Goal: Book appointment/travel/reservation

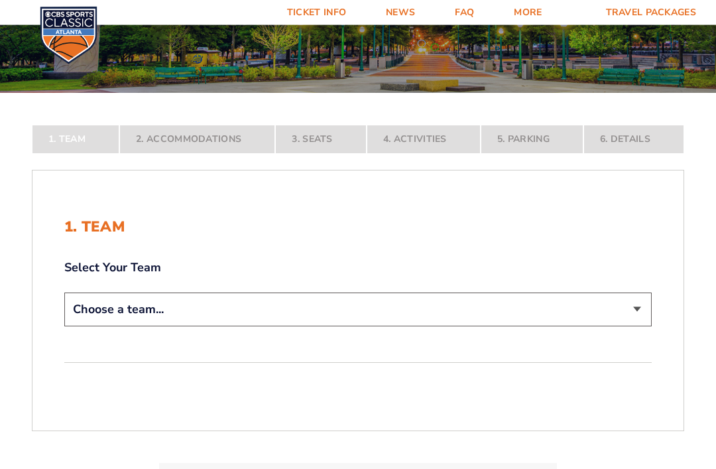
scroll to position [175, 0]
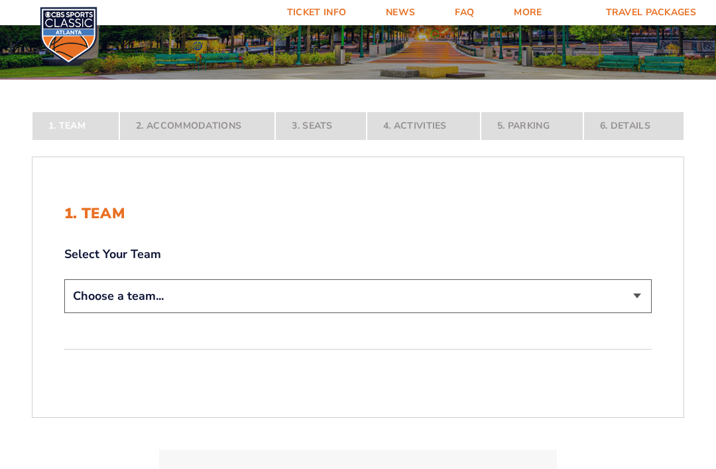
click at [646, 313] on select "Choose a team... [US_STATE] Wildcats [US_STATE] State Buckeyes [US_STATE] Tar H…" at bounding box center [357, 296] width 587 height 34
select select "12956"
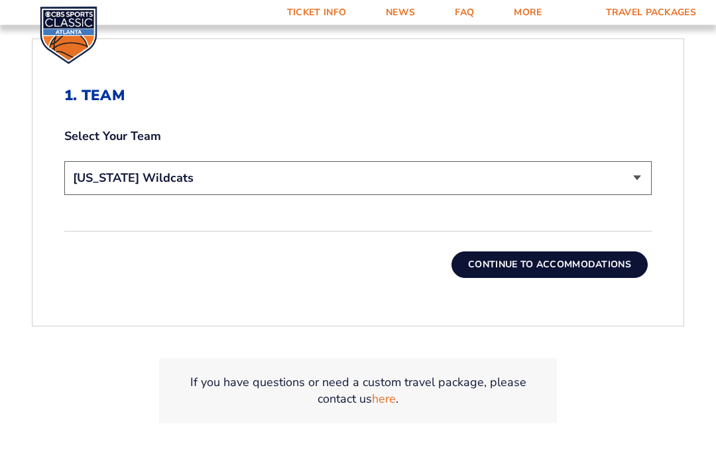
scroll to position [390, 0]
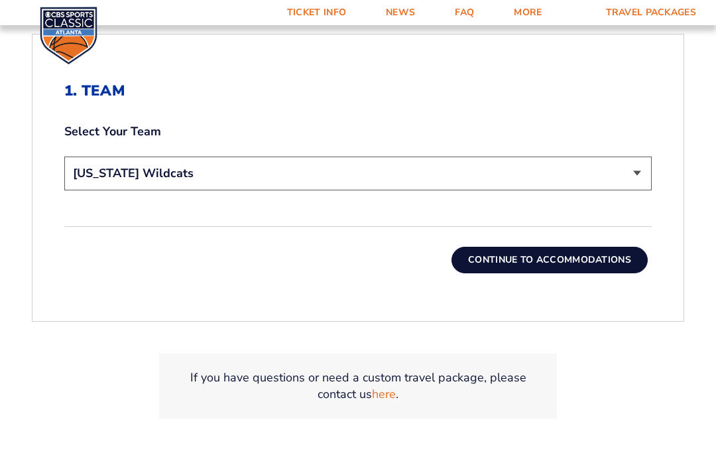
click at [616, 273] on button "Continue To Accommodations" at bounding box center [549, 260] width 196 height 27
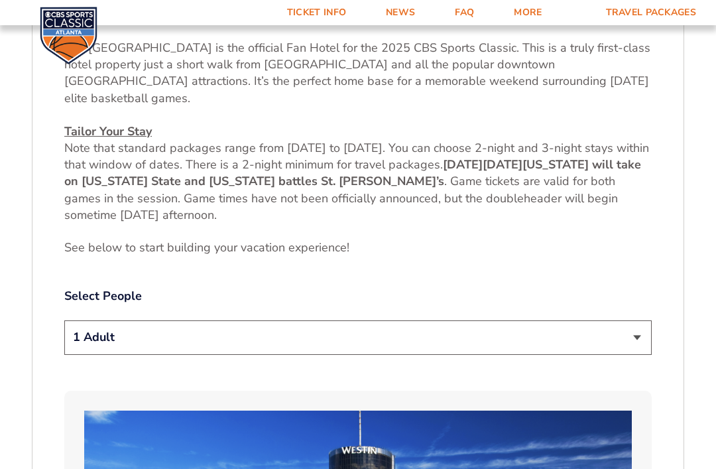
scroll to position [544, 0]
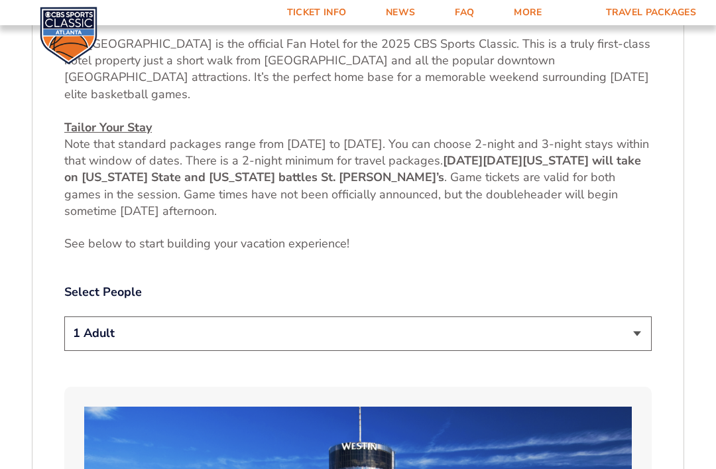
click at [646, 335] on select "1 Adult 2 Adults 3 Adults 4 Adults 2 Adults + 1 Child 2 Adults + 2 Children 2 A…" at bounding box center [357, 333] width 587 height 34
select select "2 Adults"
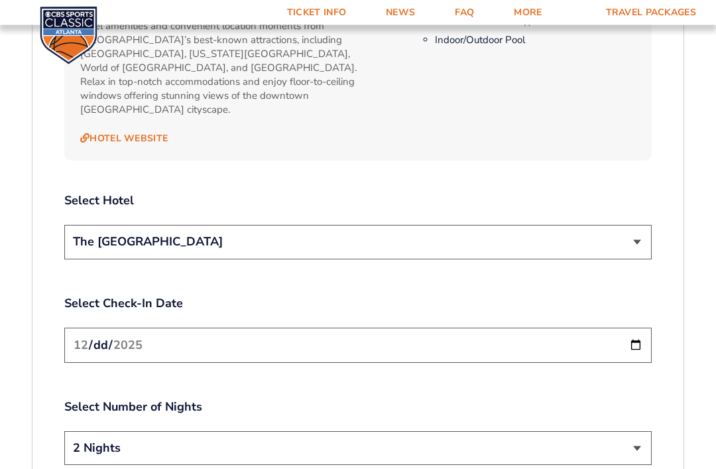
scroll to position [1467, 0]
click at [642, 227] on select "The [GEOGRAPHIC_DATA]" at bounding box center [357, 242] width 587 height 34
click at [359, 329] on input "[DATE]" at bounding box center [357, 344] width 587 height 35
type input "[DATE]"
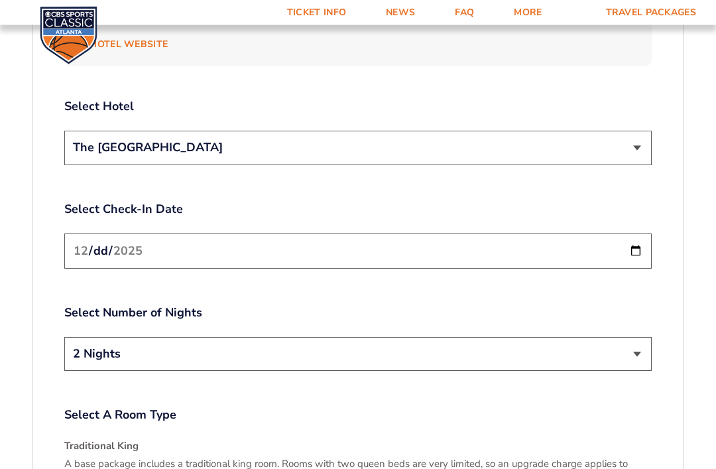
scroll to position [1581, 0]
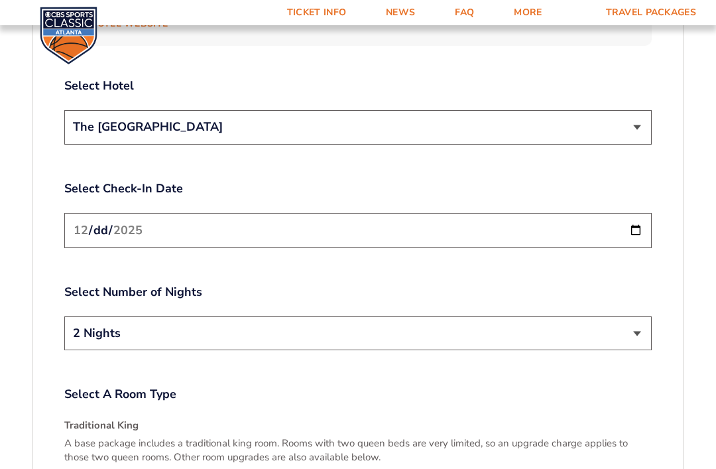
click at [641, 316] on select "2 Nights 3 Nights" at bounding box center [357, 333] width 587 height 34
select select "3 Nights"
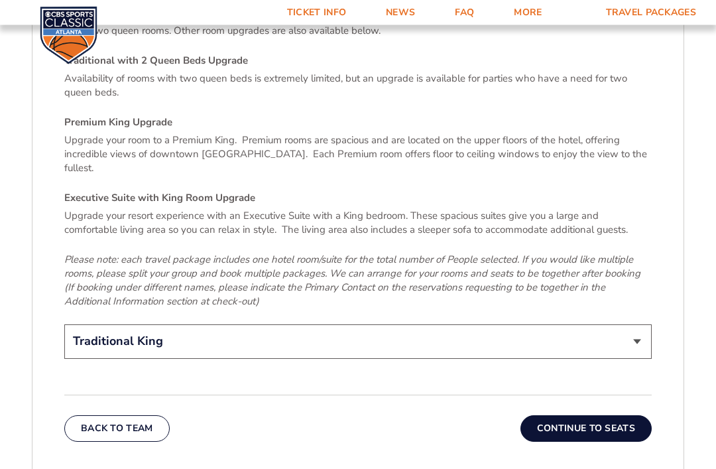
scroll to position [2075, 0]
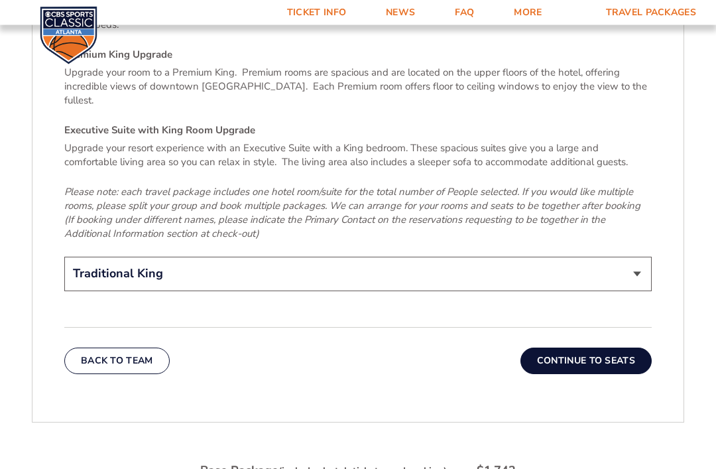
click at [616, 348] on button "Continue To Seats" at bounding box center [585, 361] width 131 height 27
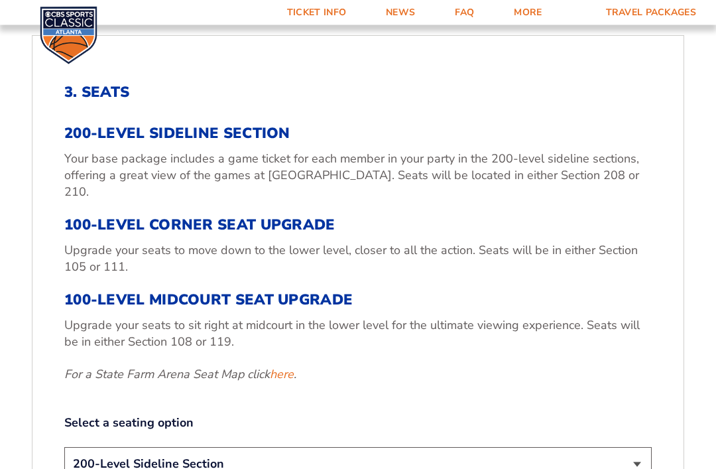
scroll to position [389, 0]
click at [290, 380] on link "here" at bounding box center [282, 374] width 24 height 17
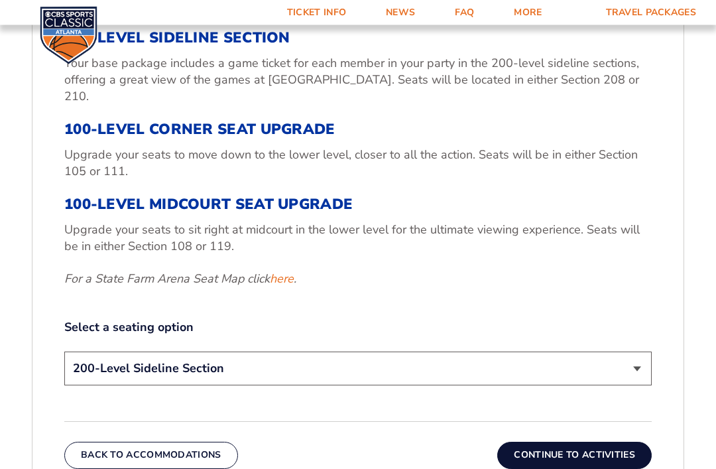
scroll to position [490, 0]
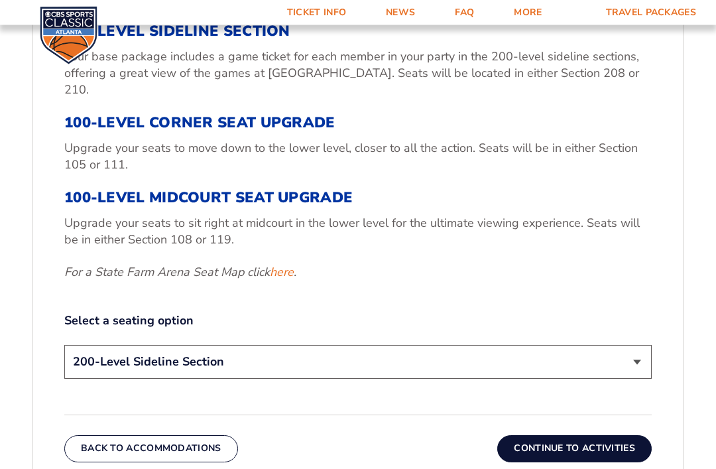
click at [640, 361] on select "200-Level Sideline Section 100-Level Corner Seat Upgrade (+$120 per person) 100…" at bounding box center [357, 362] width 587 height 34
select select "100-Level Midcourt Seat Upgrade"
click at [612, 452] on button "Continue To Activities" at bounding box center [574, 448] width 154 height 27
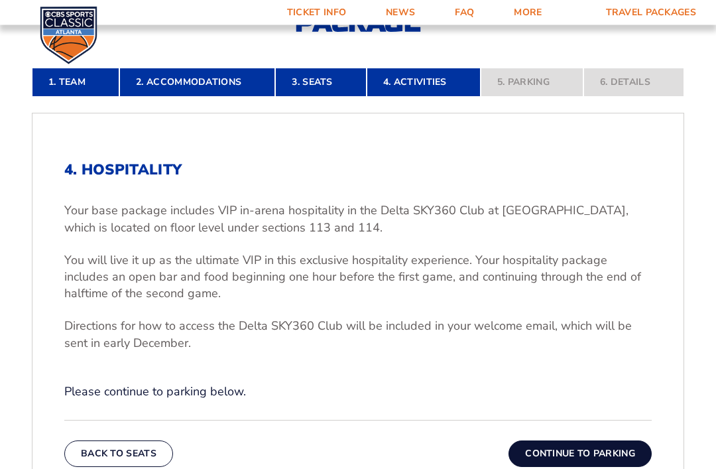
scroll to position [317, 0]
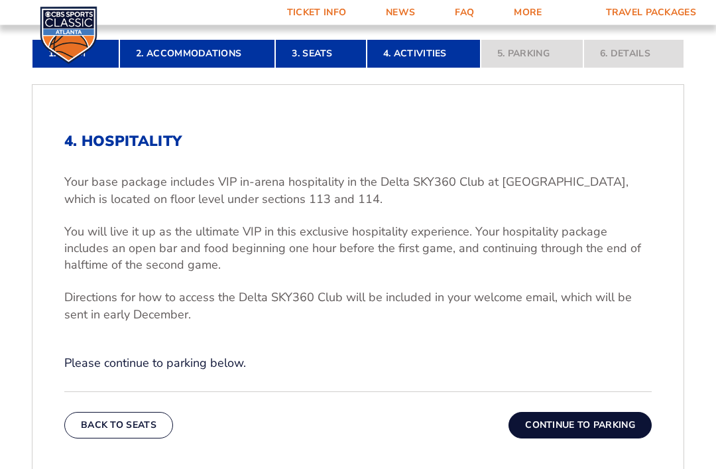
click at [594, 439] on button "Continue To Parking" at bounding box center [579, 425] width 143 height 27
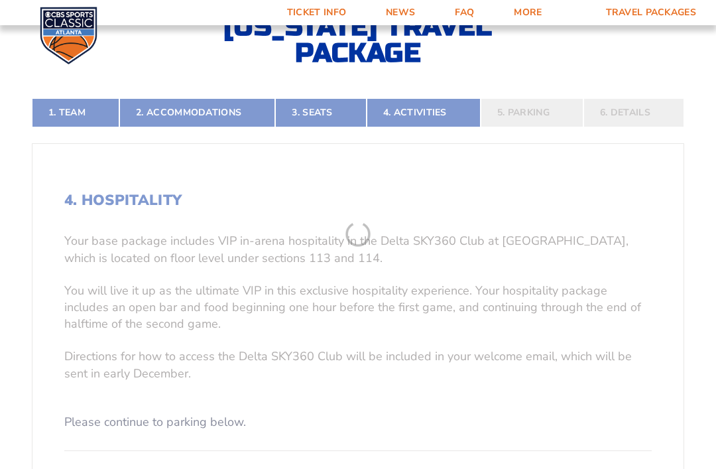
scroll to position [241, 0]
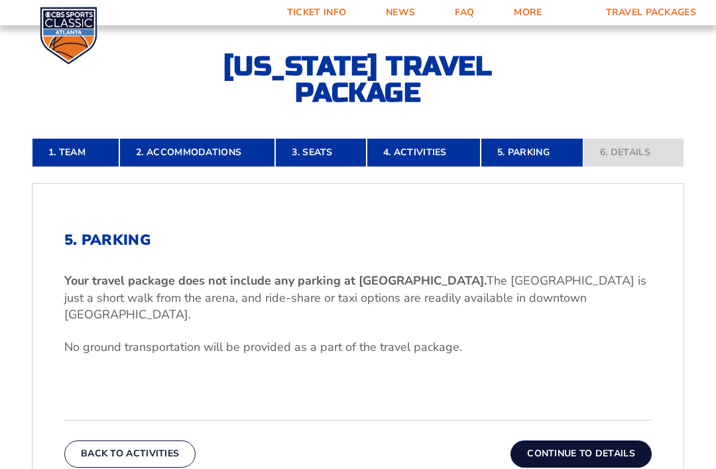
click at [611, 457] on button "Continue To Details" at bounding box center [580, 453] width 141 height 27
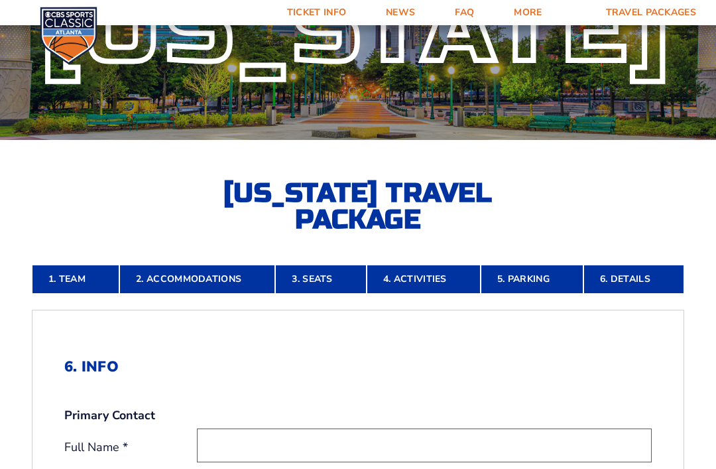
scroll to position [111, 0]
